Goal: Transaction & Acquisition: Purchase product/service

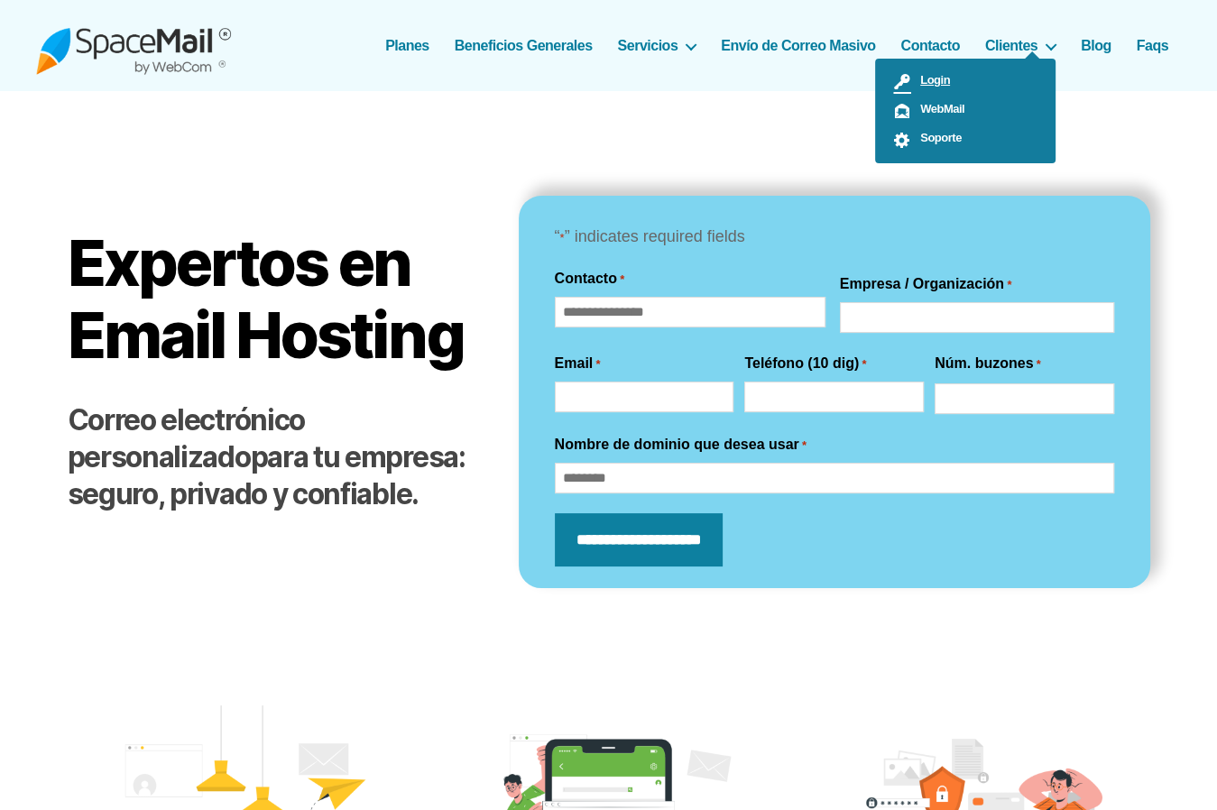
click at [945, 81] on span "Login" at bounding box center [930, 80] width 39 height 14
click at [406, 42] on link "Planes" at bounding box center [407, 45] width 44 height 17
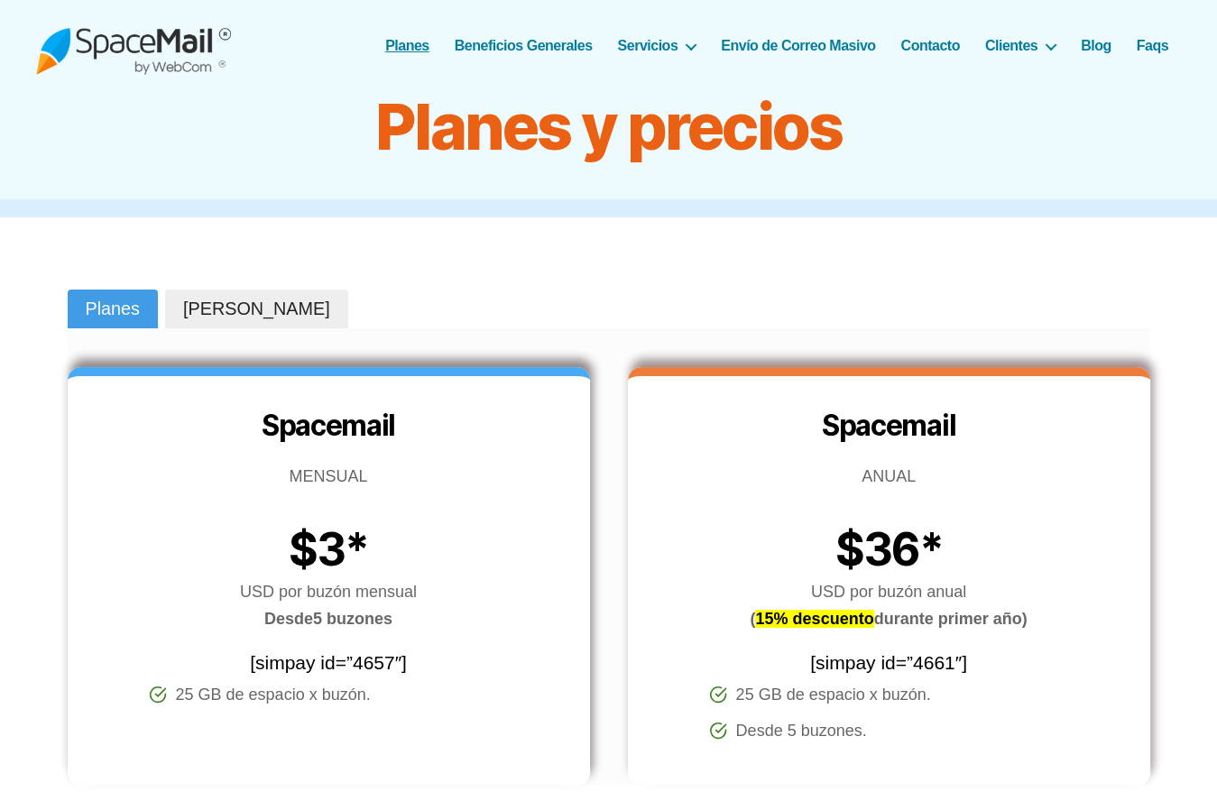
click at [562, 54] on div "SpaceMail® Correo Electrónico profesional que sí funciona... [GEOGRAPHIC_DATA] …" at bounding box center [608, 45] width 1145 height 91
click at [564, 50] on link "Beneficios Generales" at bounding box center [524, 45] width 138 height 17
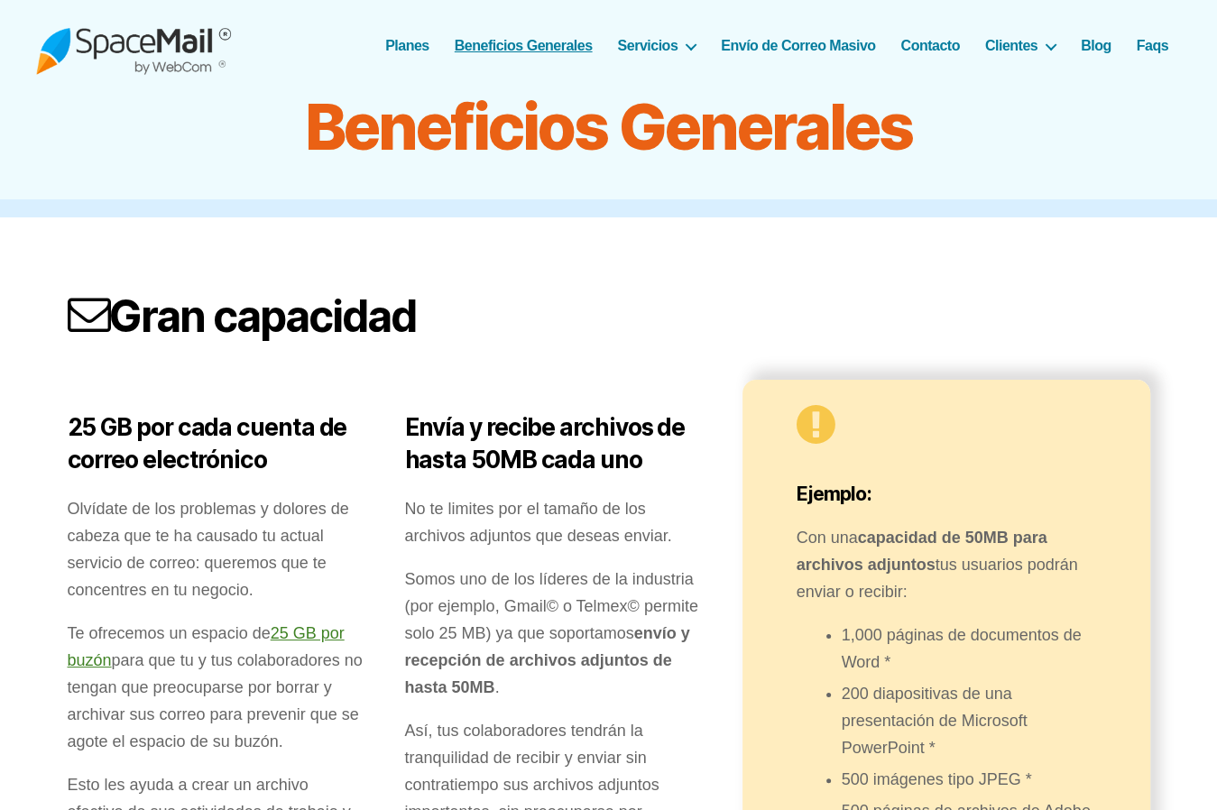
click at [145, 33] on img at bounding box center [133, 45] width 195 height 59
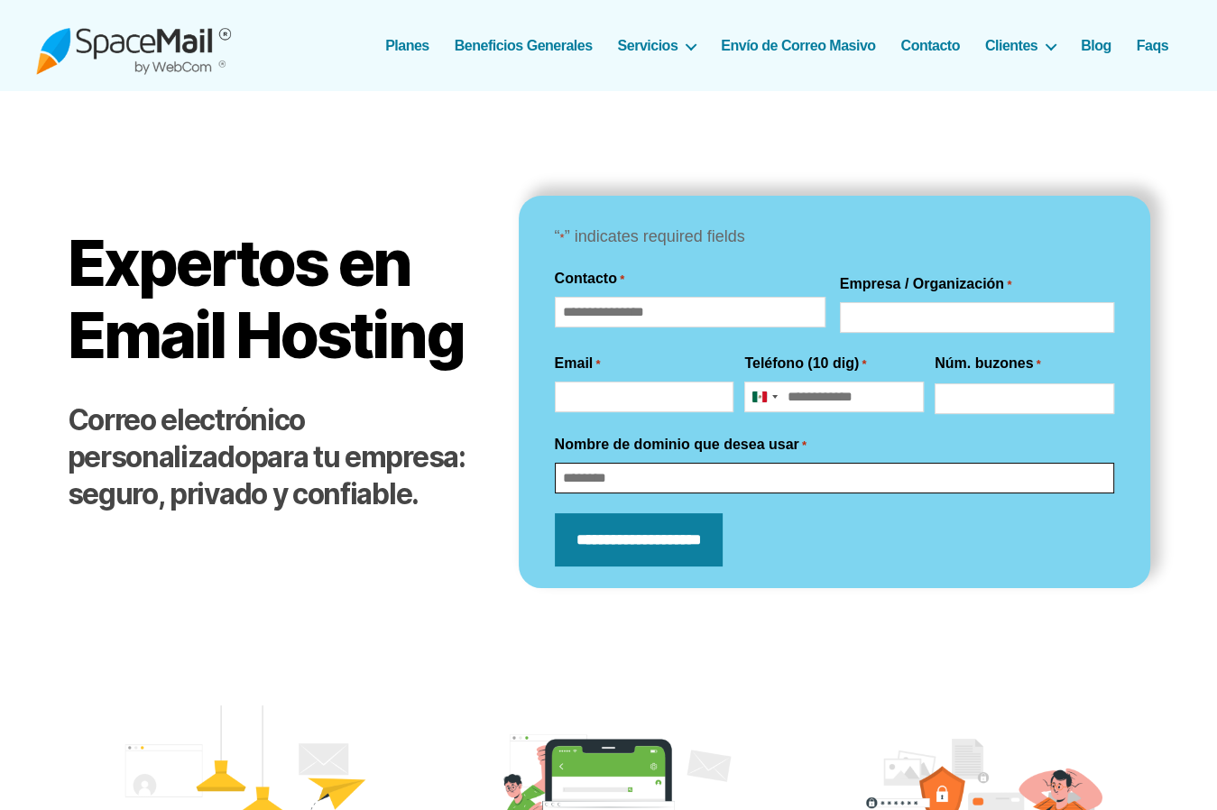
click at [681, 486] on input "Nombre de dominio que desea usar *" at bounding box center [835, 478] width 560 height 31
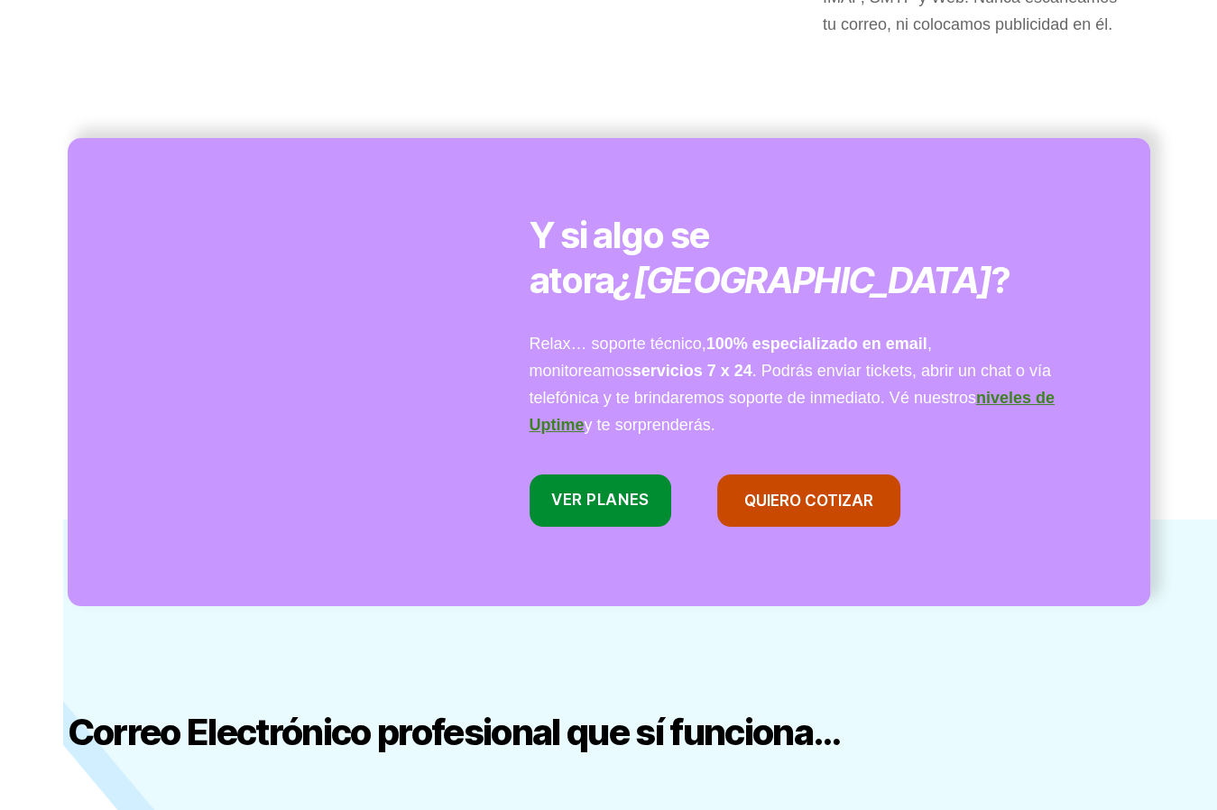
scroll to position [1261, 0]
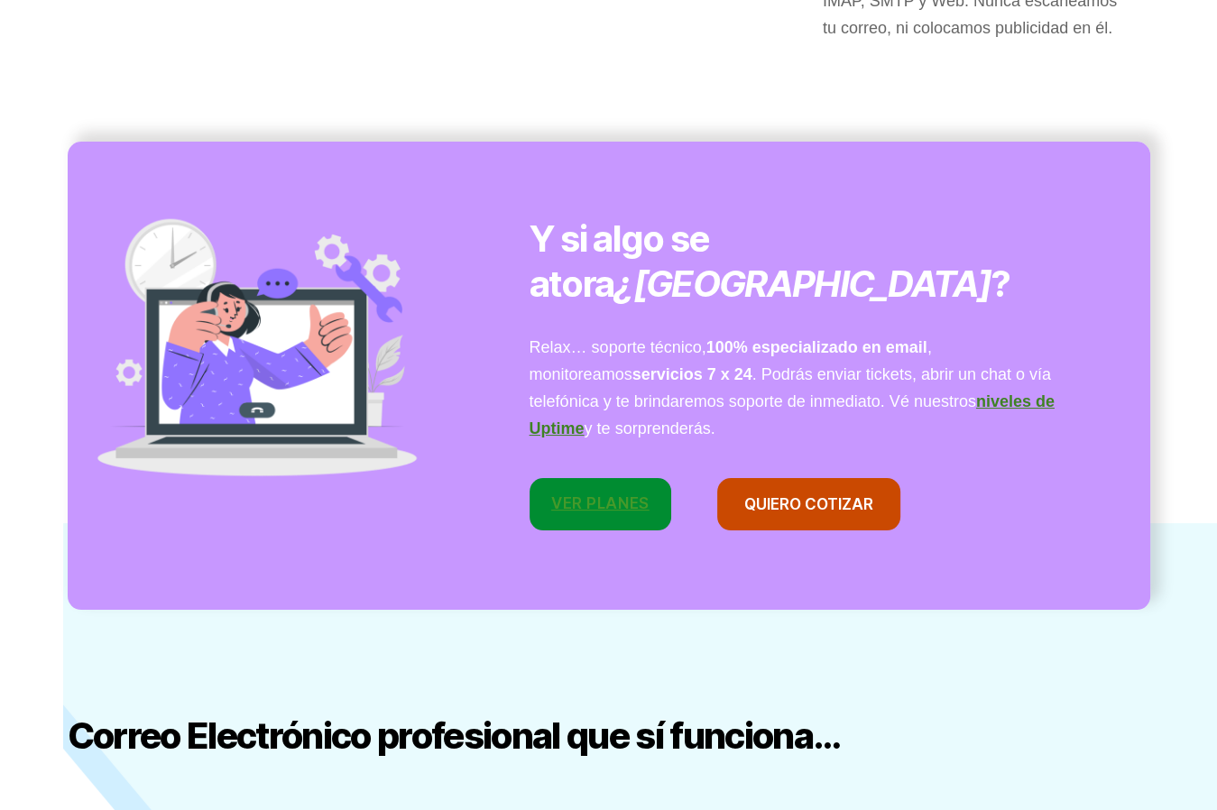
click at [596, 478] on link "VER Planes" at bounding box center [601, 504] width 143 height 53
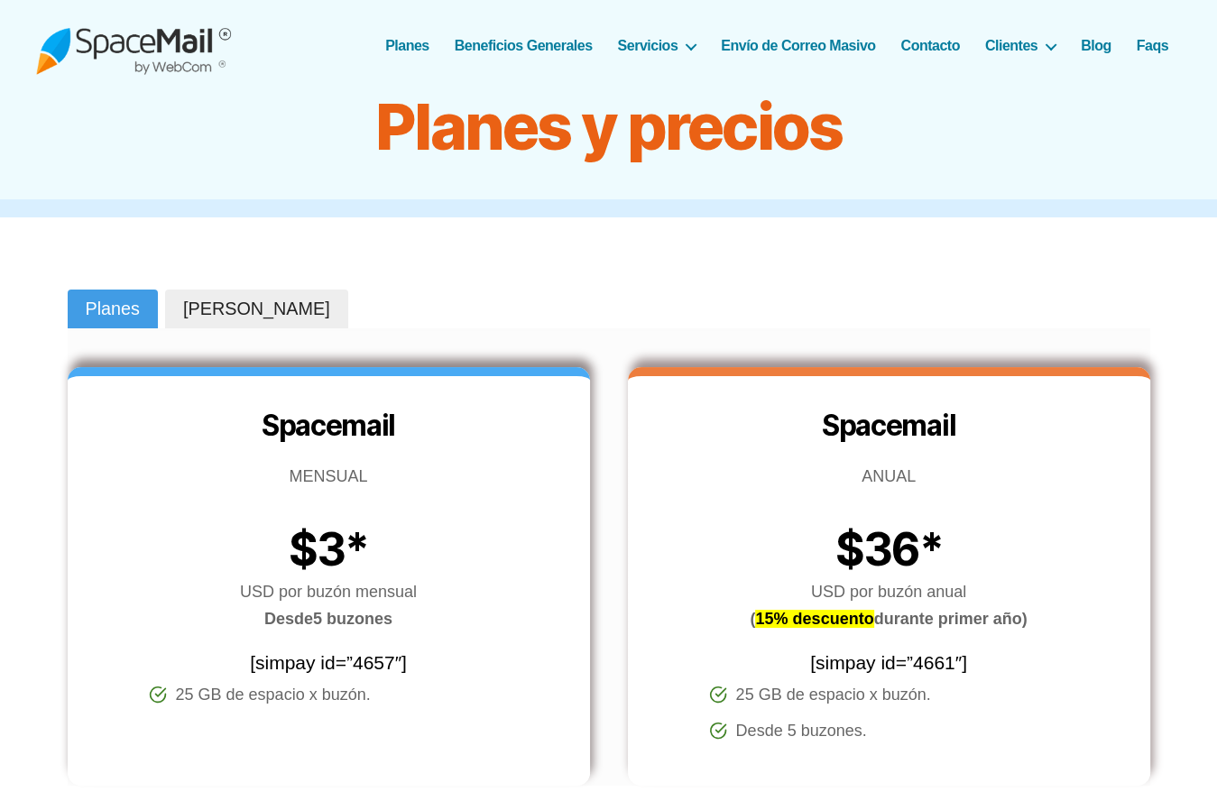
click at [416, 51] on link "Planes" at bounding box center [407, 45] width 44 height 17
